Goal: Task Accomplishment & Management: Manage account settings

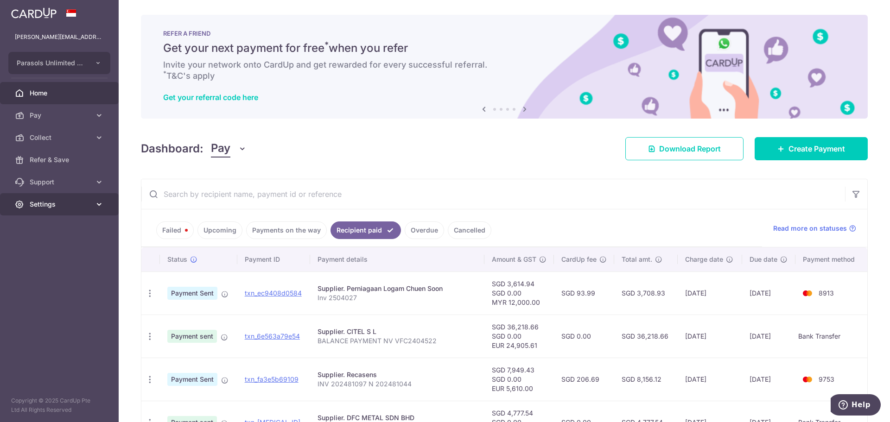
click at [74, 204] on span "Settings" at bounding box center [60, 204] width 61 height 9
click at [58, 247] on span "Logout" at bounding box center [60, 248] width 61 height 9
